Goal: Information Seeking & Learning: Compare options

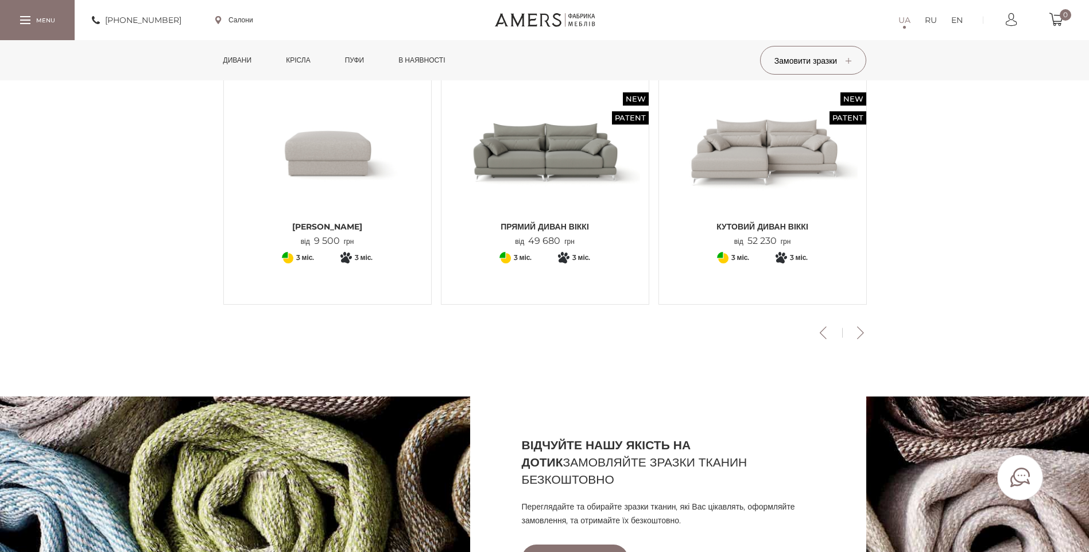
click at [535, 165] on img at bounding box center [545, 152] width 190 height 126
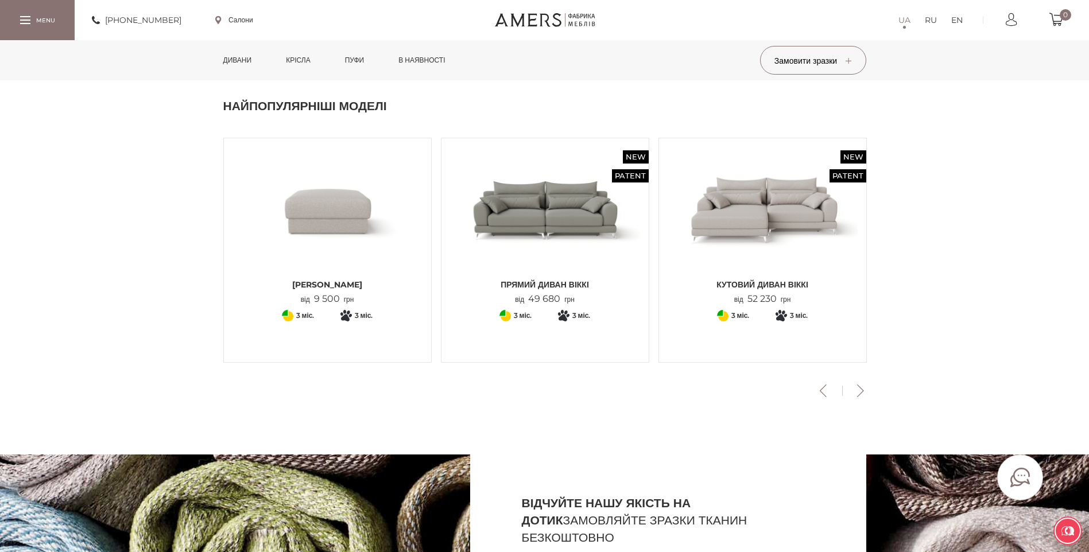
scroll to position [344, 0]
click at [560, 232] on img at bounding box center [545, 209] width 190 height 126
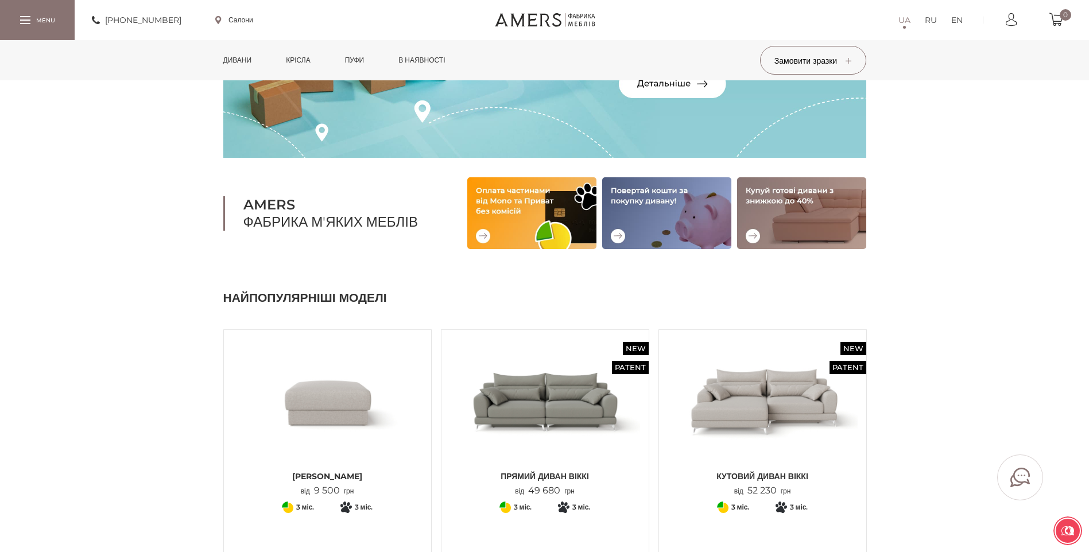
scroll to position [0, 0]
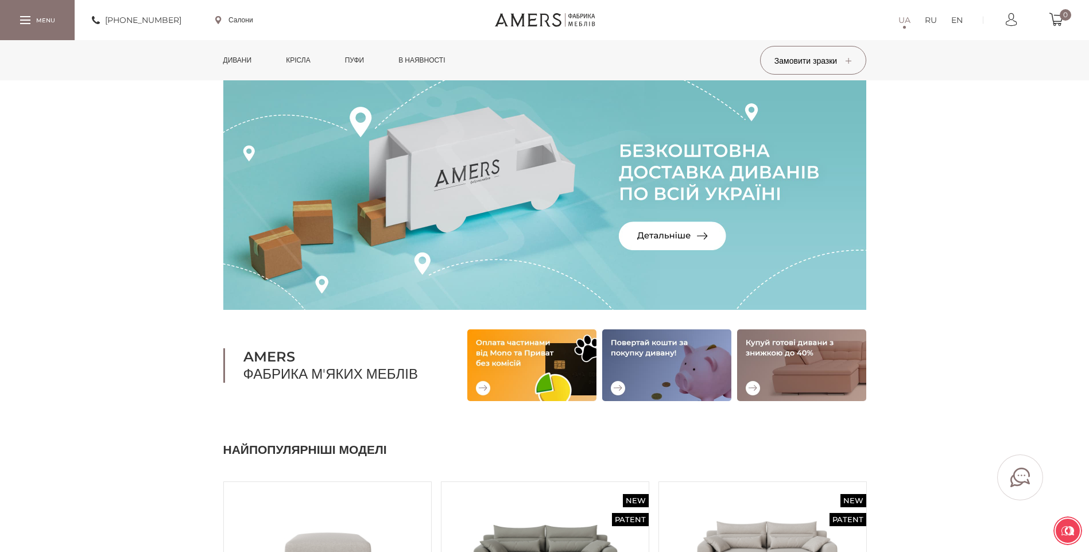
click at [252, 56] on link "Дивани" at bounding box center [238, 60] width 46 height 40
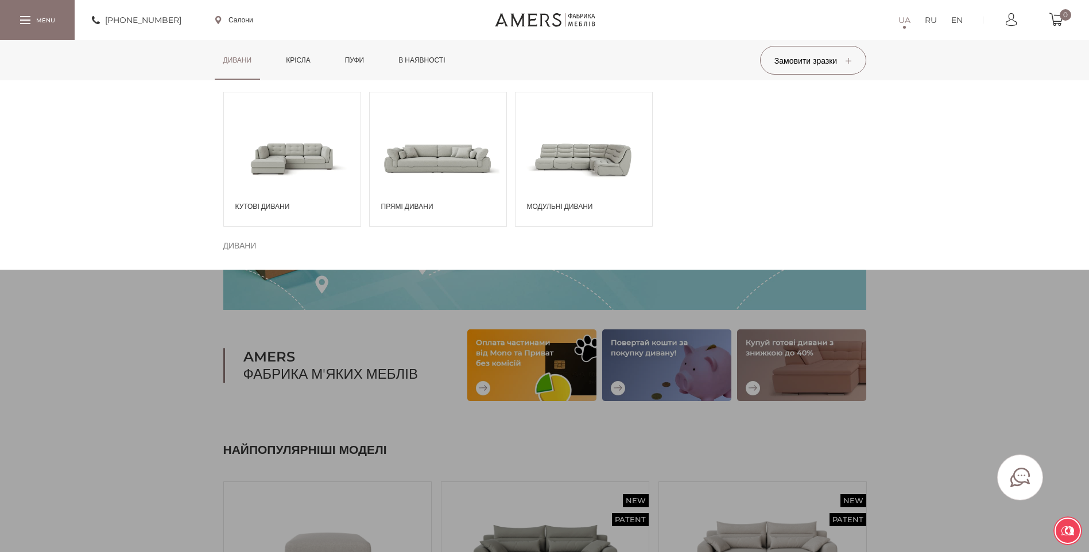
click at [420, 176] on span at bounding box center [438, 158] width 137 height 80
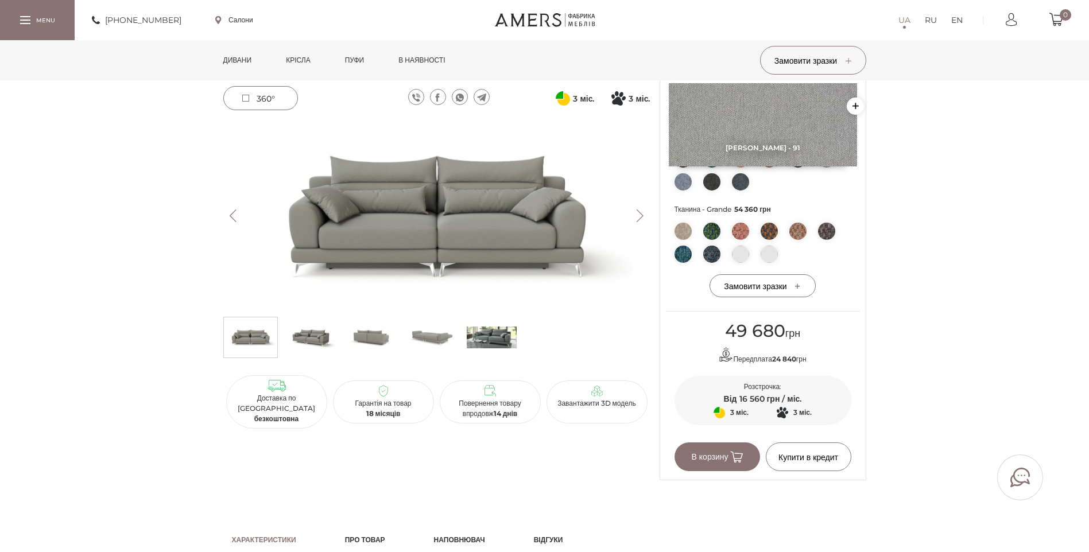
scroll to position [402, 0]
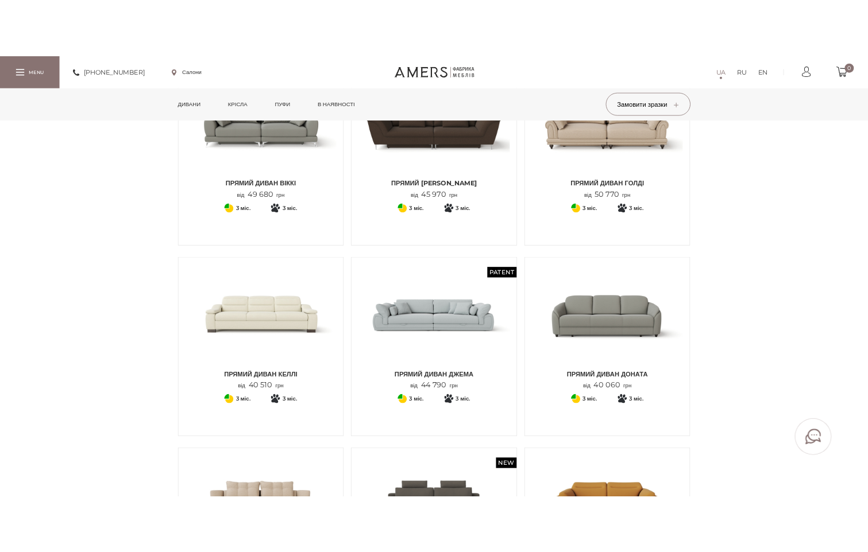
scroll to position [287, 0]
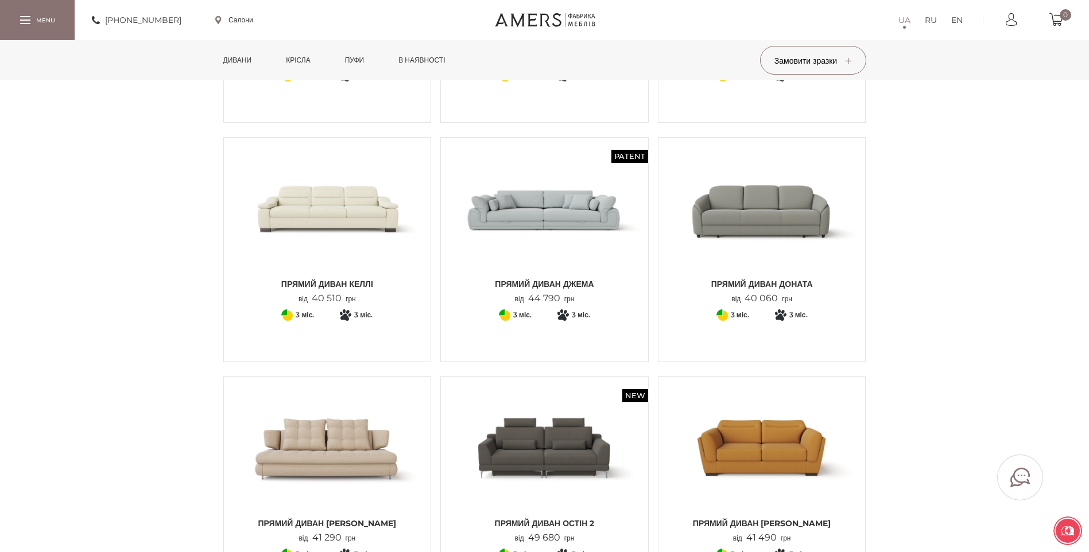
click at [770, 234] on img at bounding box center [762, 209] width 190 height 126
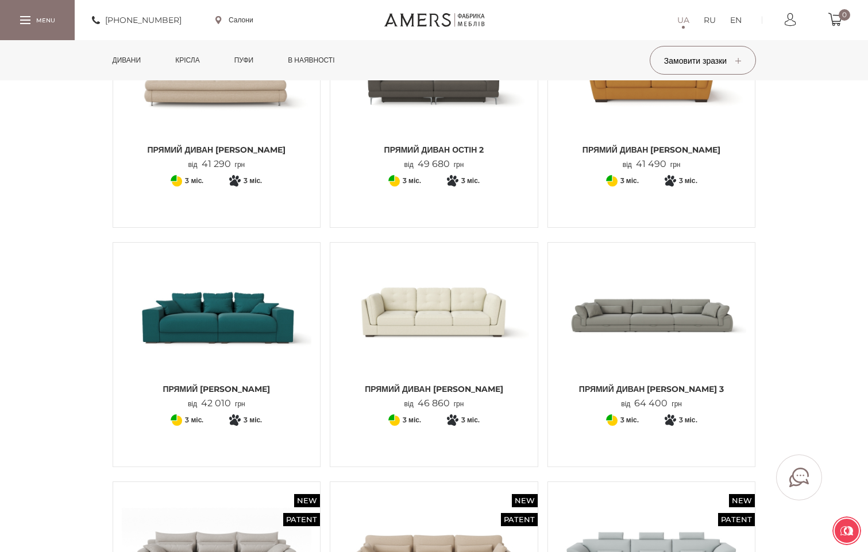
scroll to position [689, 0]
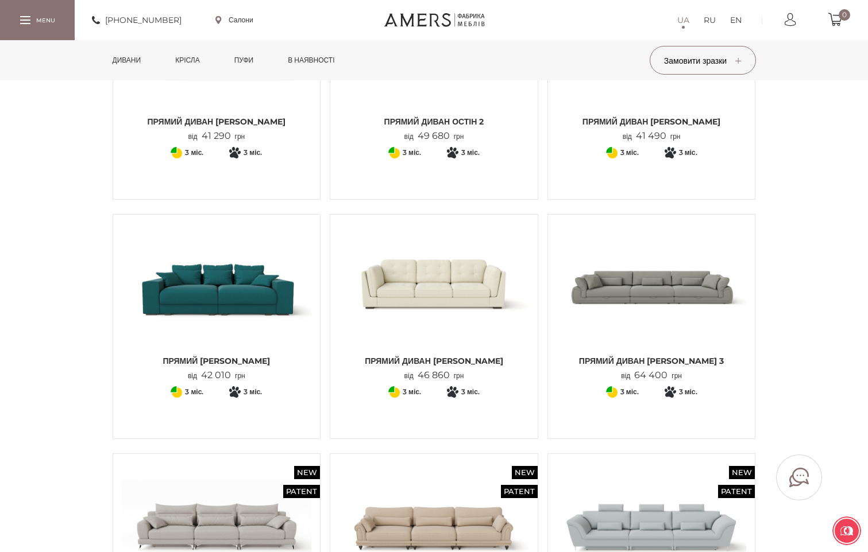
click at [226, 288] on img at bounding box center [217, 286] width 190 height 126
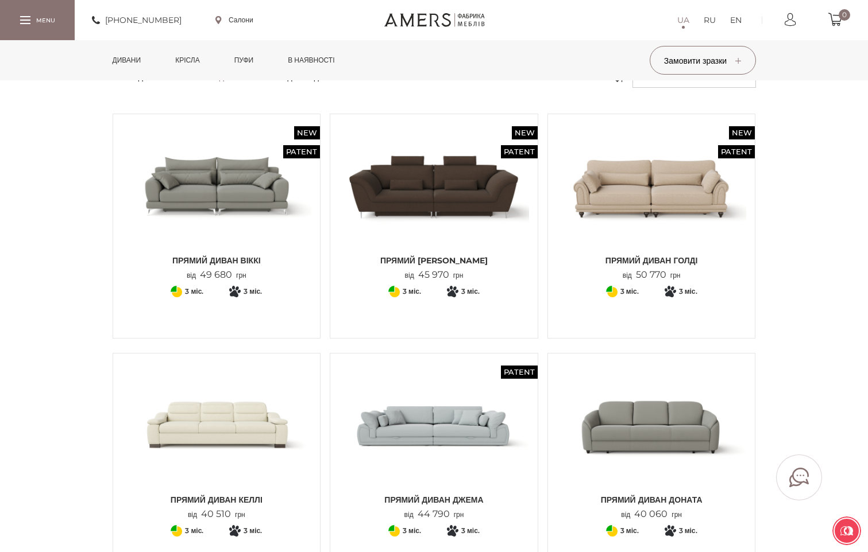
scroll to position [0, 0]
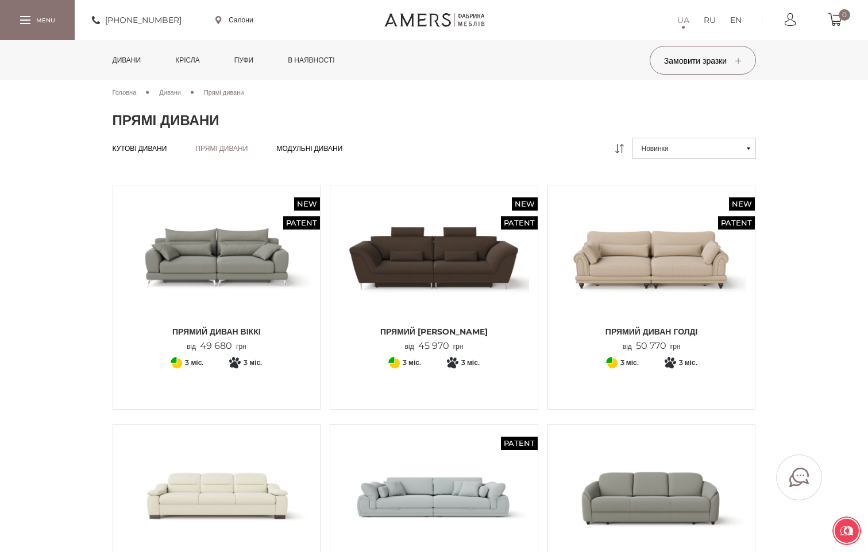
click at [131, 60] on link "Дивани" at bounding box center [127, 60] width 46 height 40
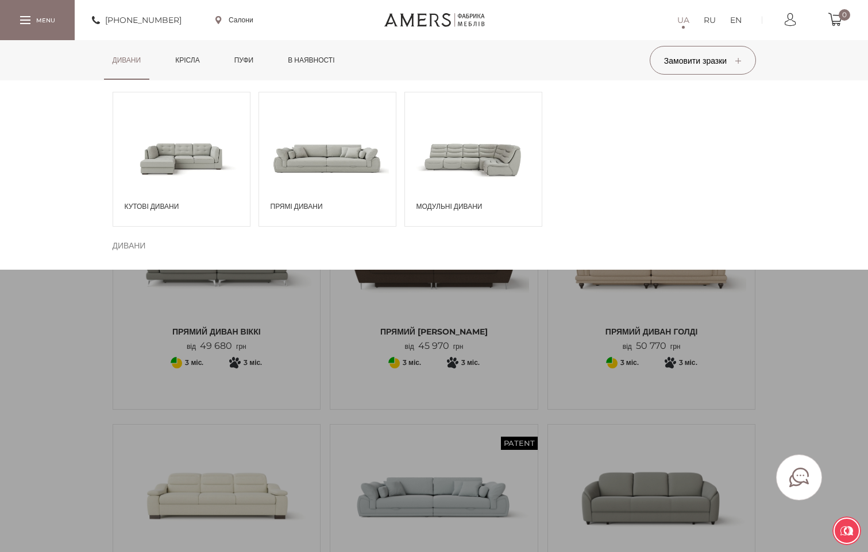
click at [211, 166] on span at bounding box center [181, 158] width 137 height 80
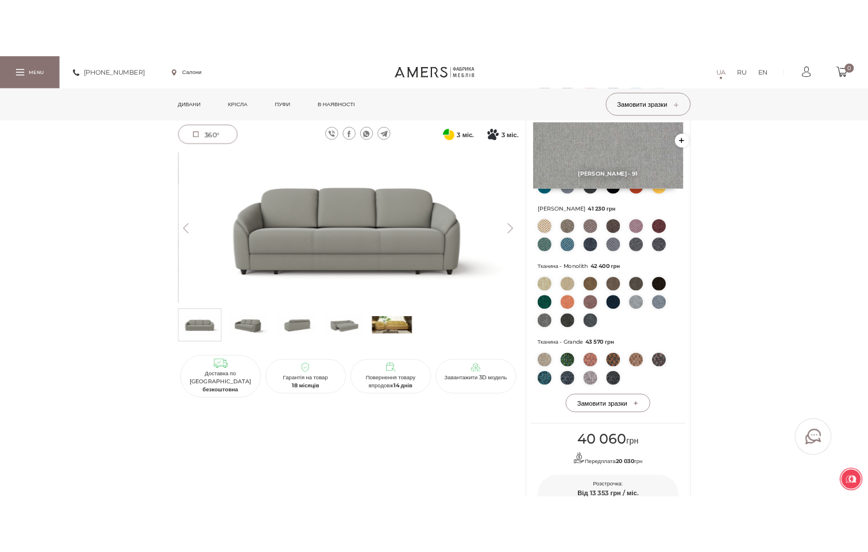
scroll to position [230, 0]
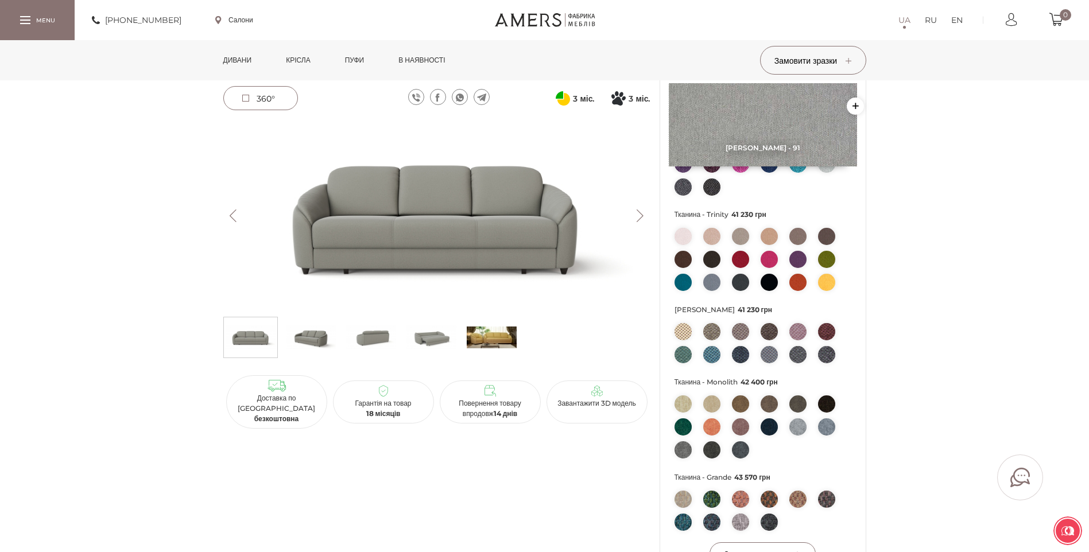
click at [499, 339] on img at bounding box center [492, 337] width 50 height 34
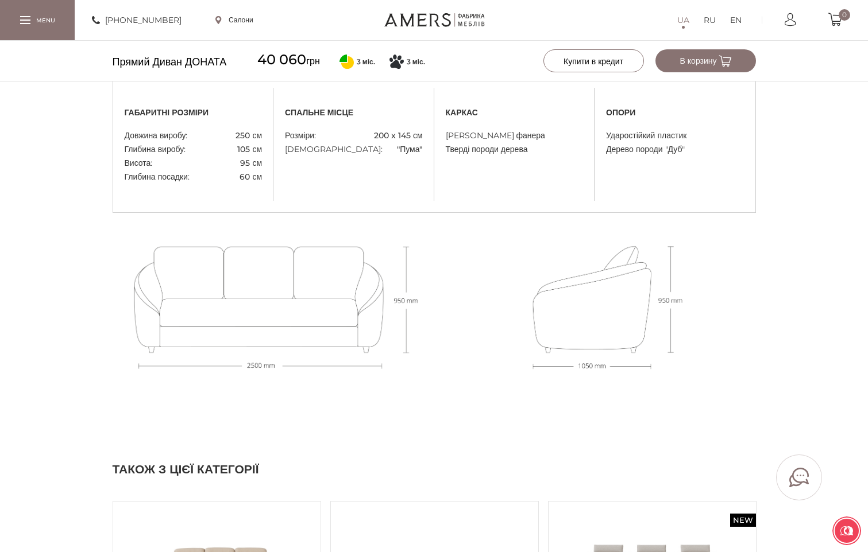
scroll to position [976, 0]
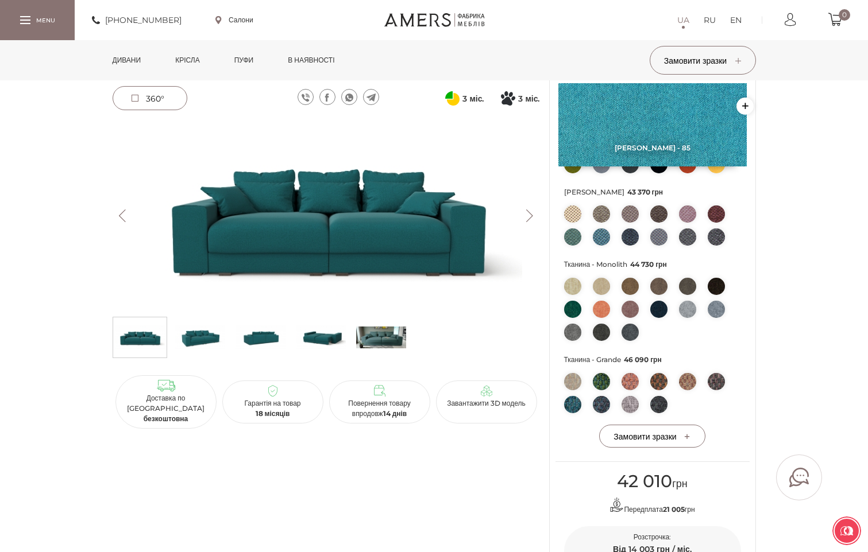
scroll to position [344, 0]
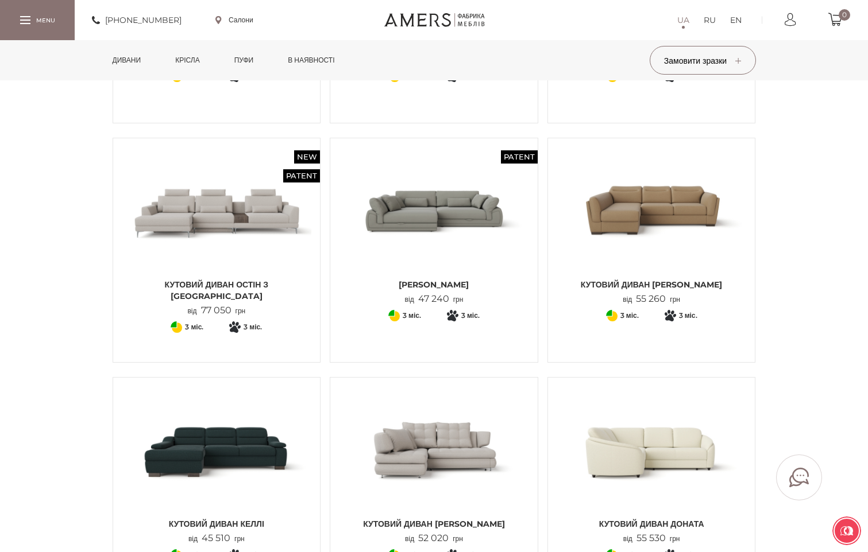
scroll to position [287, 0]
click at [639, 215] on img at bounding box center [651, 209] width 190 height 126
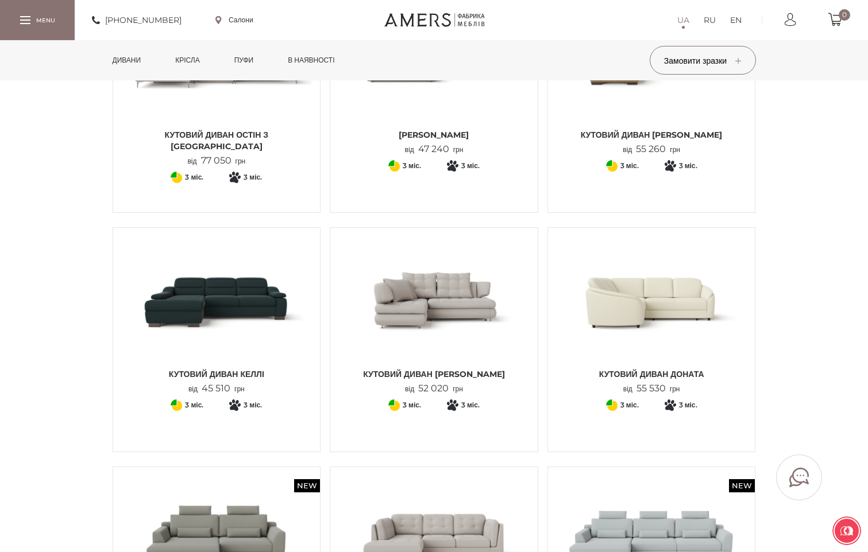
scroll to position [459, 0]
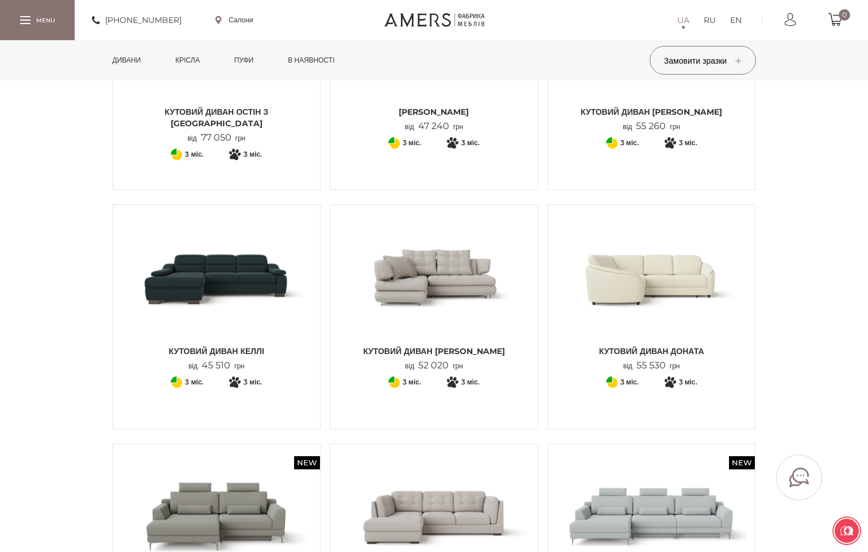
click at [645, 266] on img at bounding box center [651, 277] width 190 height 126
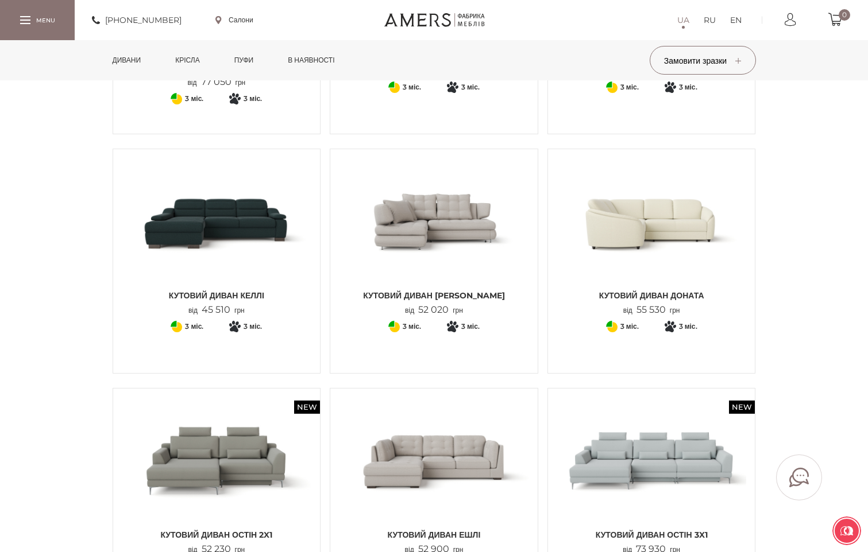
scroll to position [632, 0]
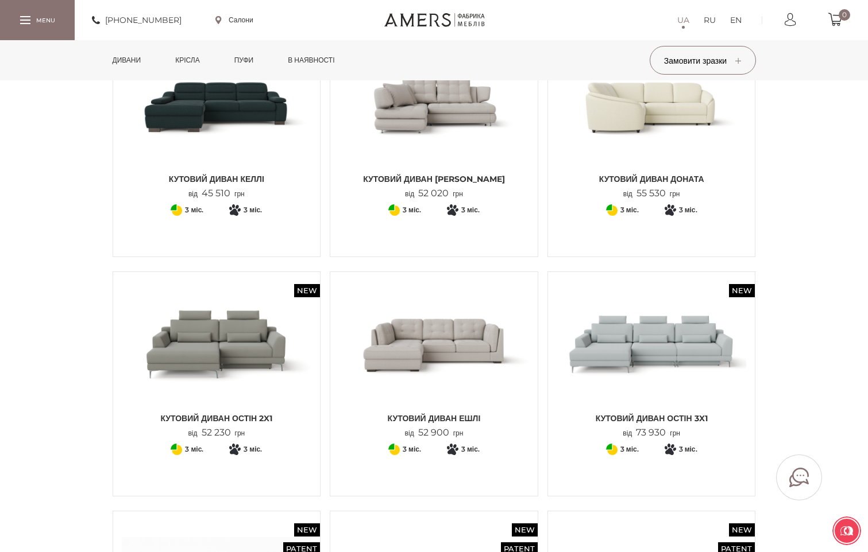
click at [442, 349] on img at bounding box center [434, 344] width 190 height 126
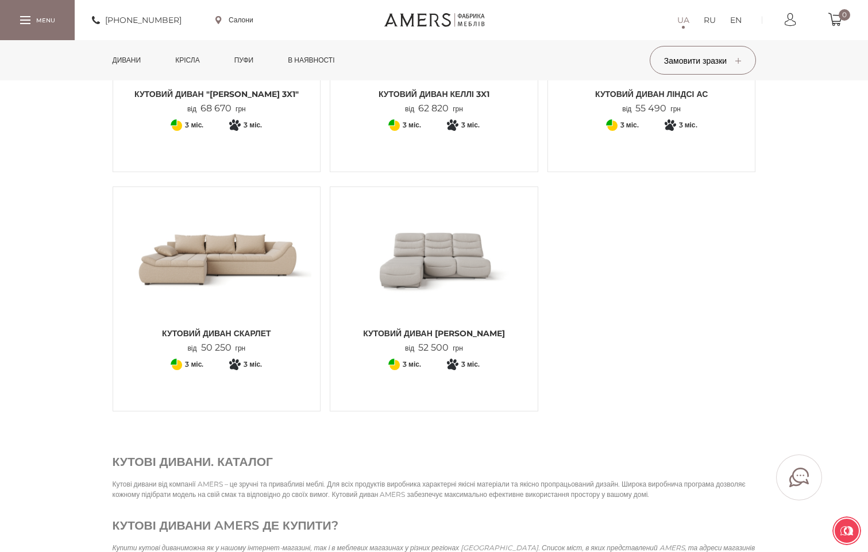
scroll to position [1435, 0]
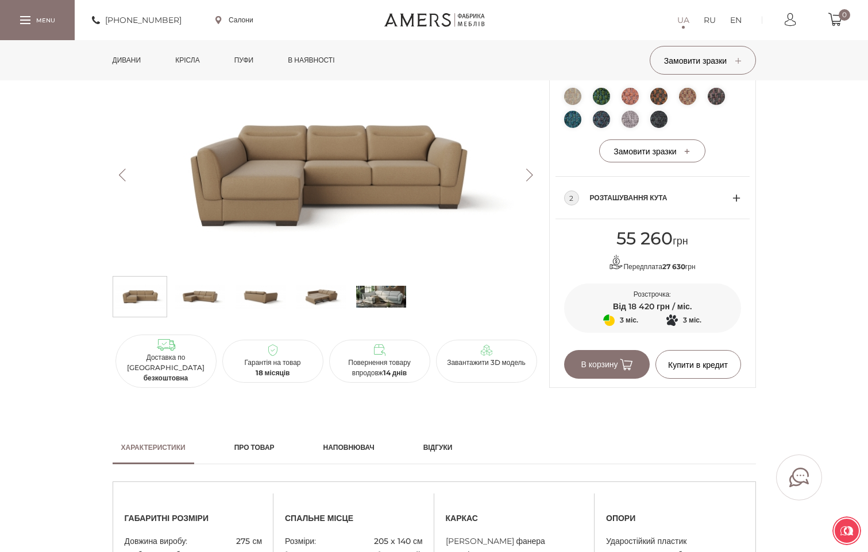
scroll to position [632, 0]
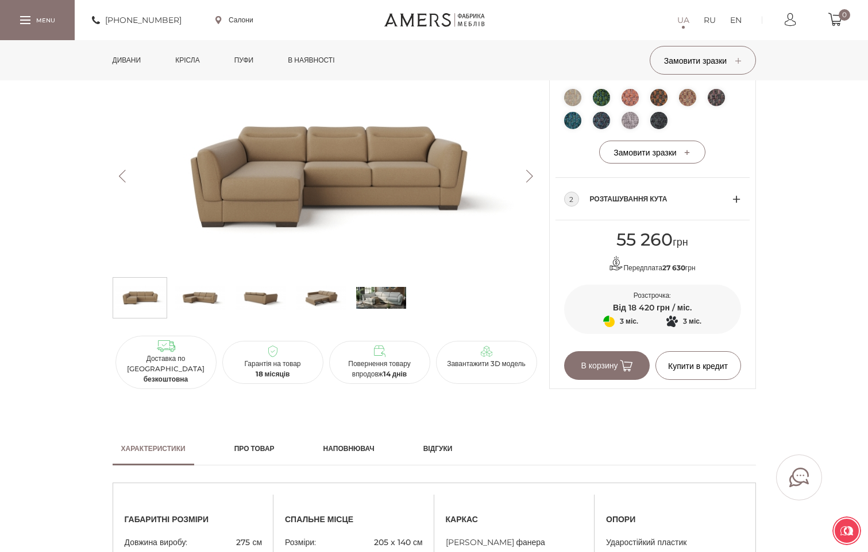
click at [534, 183] on button "Next" at bounding box center [530, 176] width 20 height 13
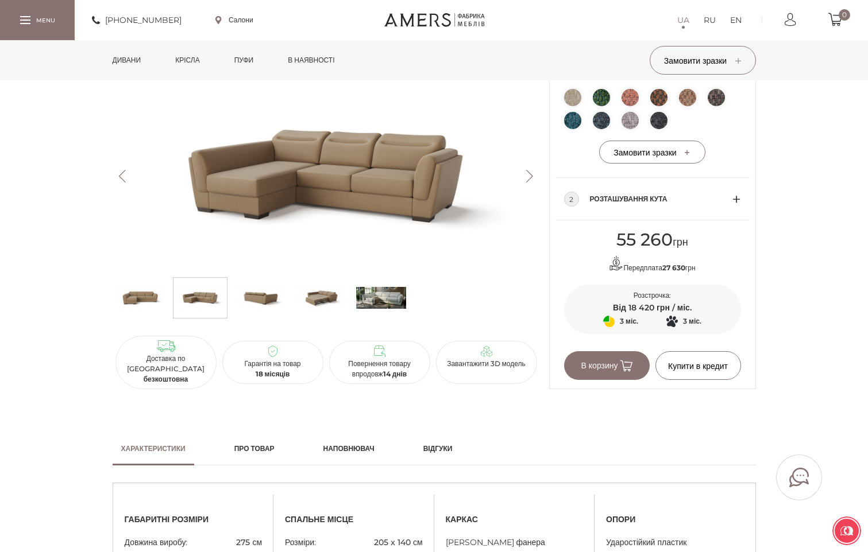
click at [520, 183] on button "Next" at bounding box center [530, 176] width 20 height 13
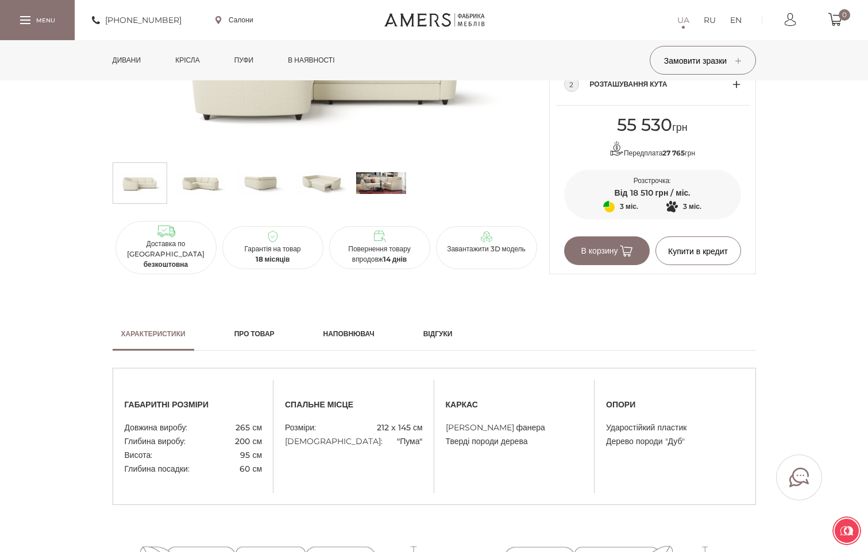
scroll to position [574, 0]
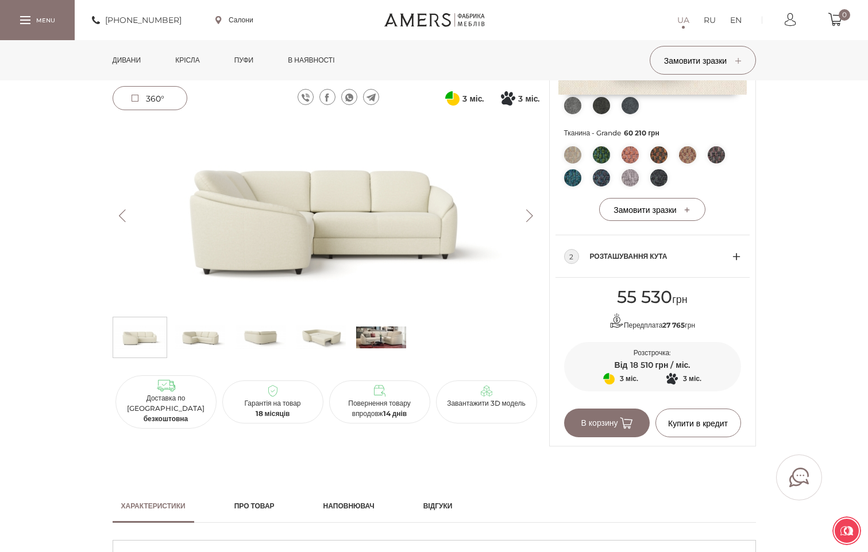
click at [366, 334] on img at bounding box center [381, 337] width 50 height 34
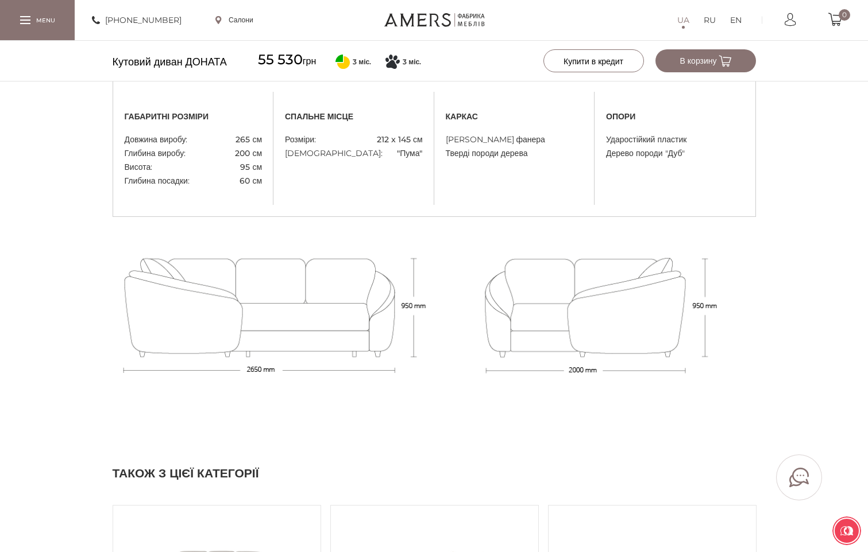
scroll to position [1033, 0]
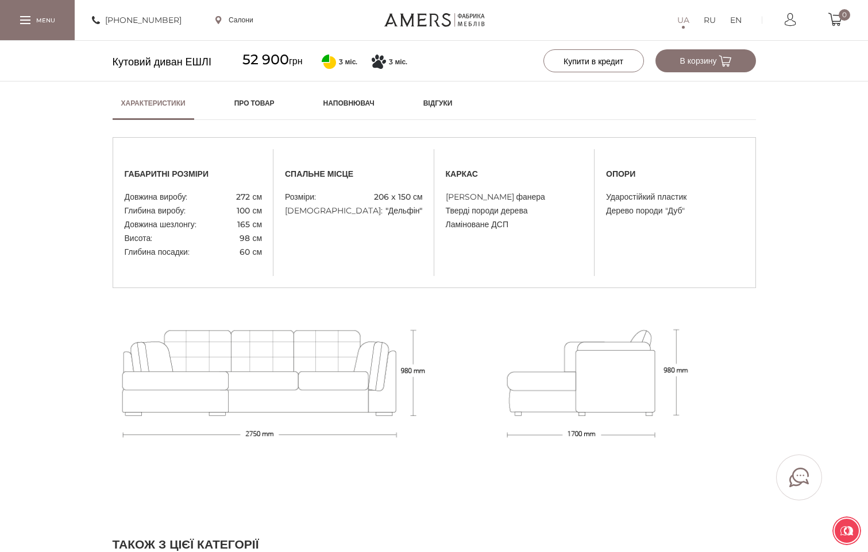
scroll to position [976, 0]
